Goal: Information Seeking & Learning: Learn about a topic

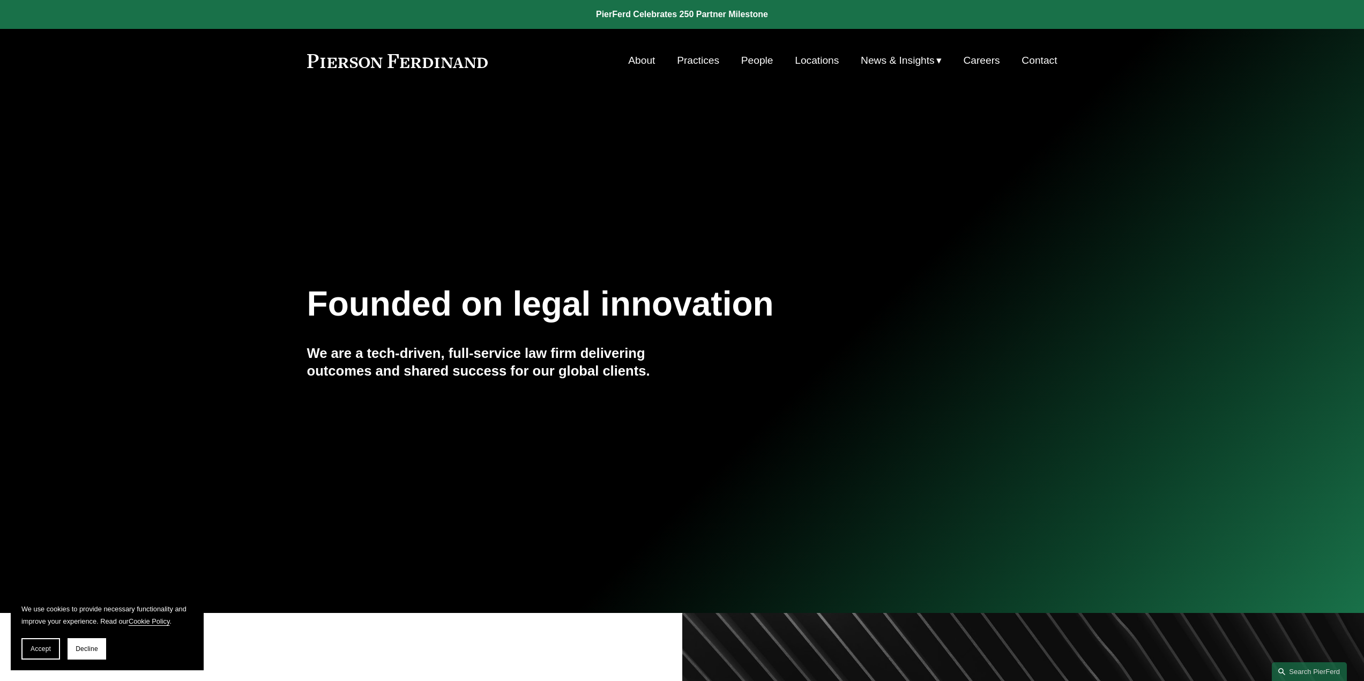
click at [0, 0] on span "Insights" at bounding box center [0, 0] width 0 height 0
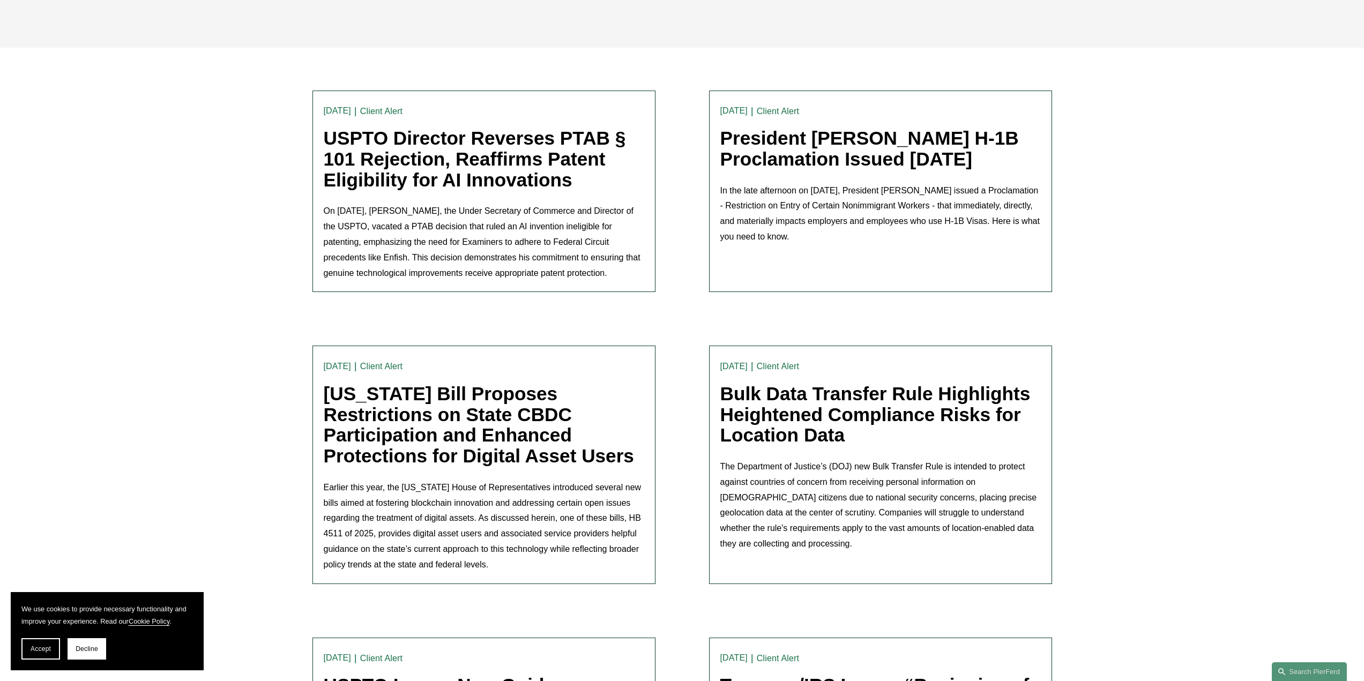
scroll to position [322, 0]
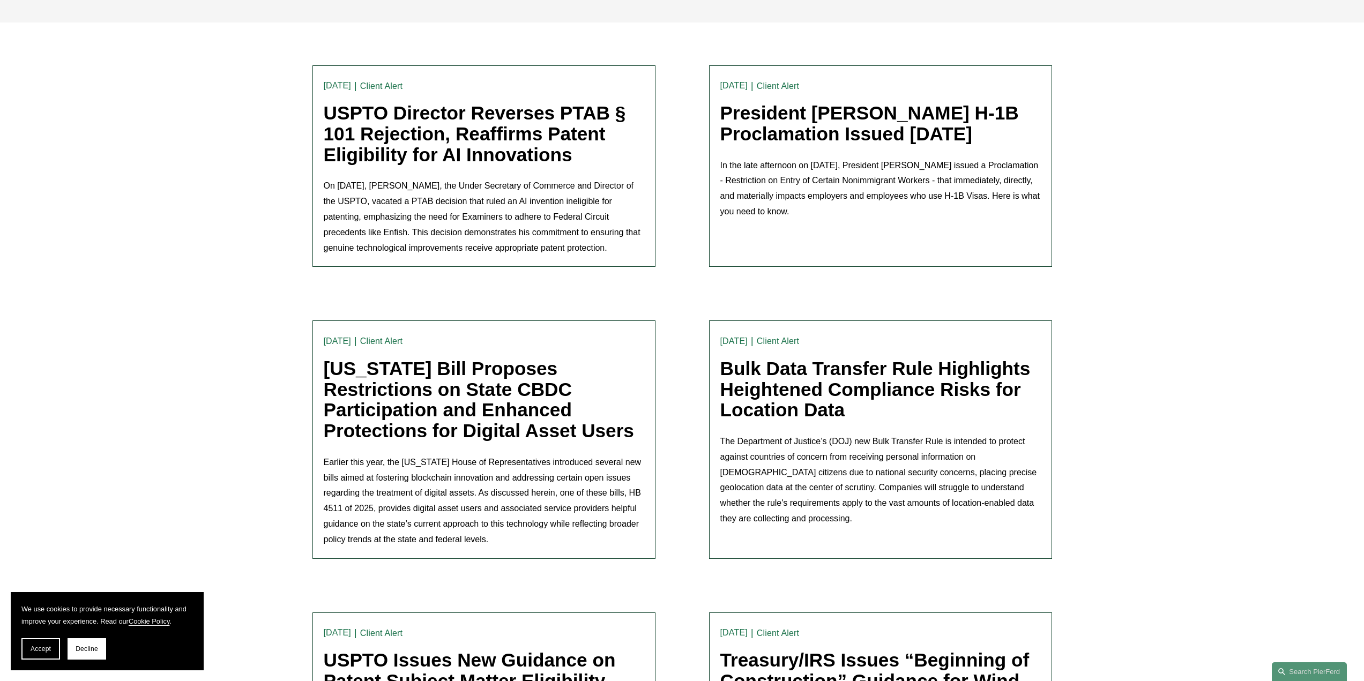
click at [835, 137] on link "President [PERSON_NAME] H-1B Proclamation Issued [DATE]" at bounding box center [869, 123] width 298 height 42
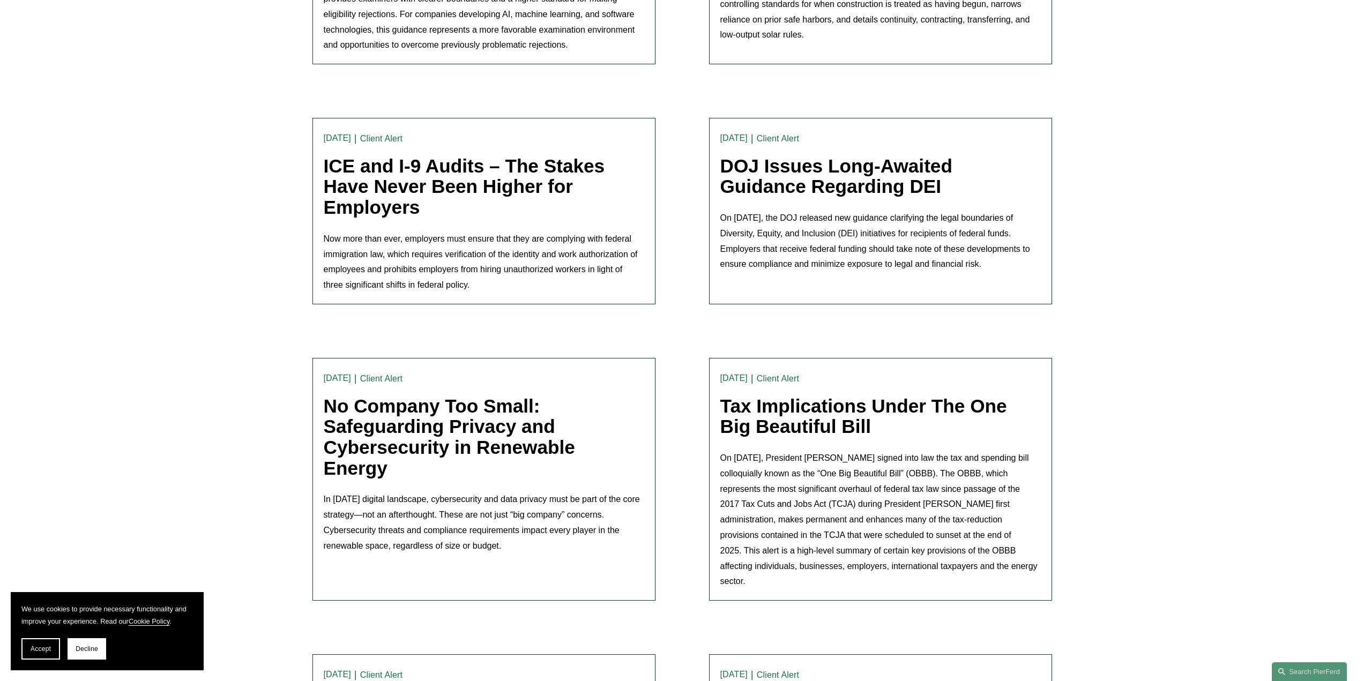
scroll to position [911, 0]
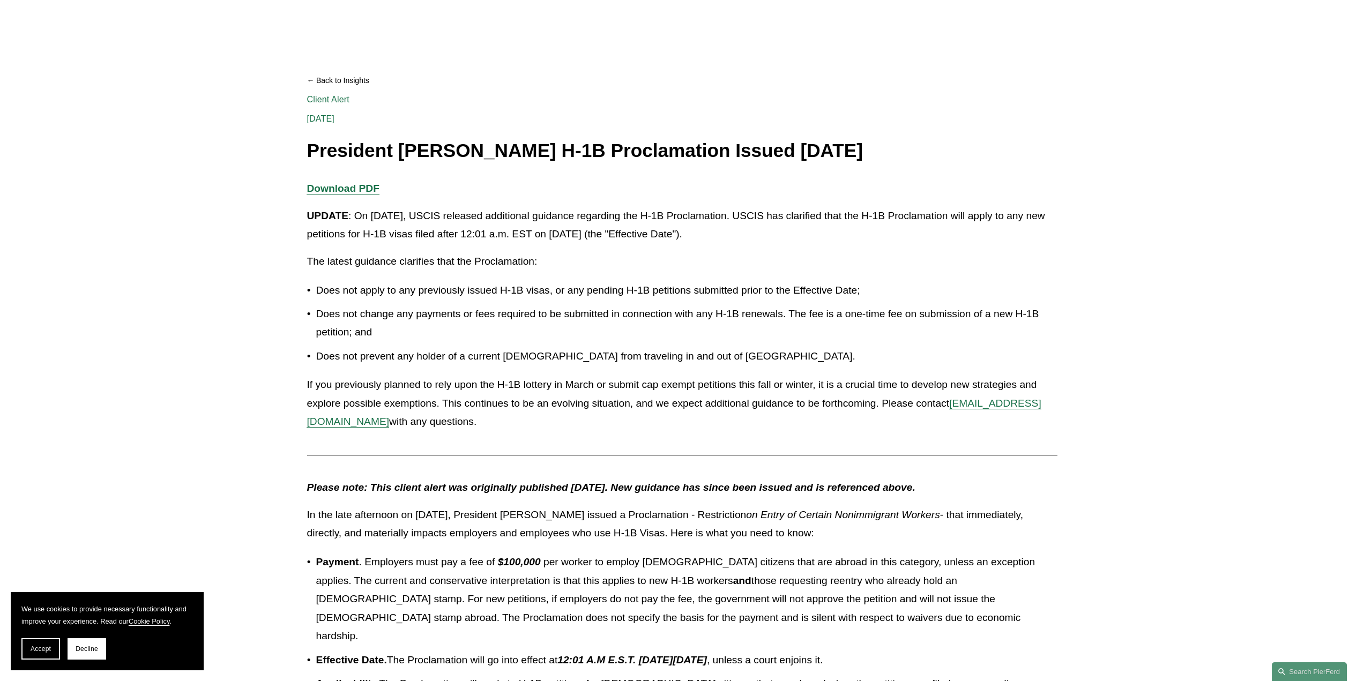
scroll to position [161, 0]
